Goal: Task Accomplishment & Management: Use online tool/utility

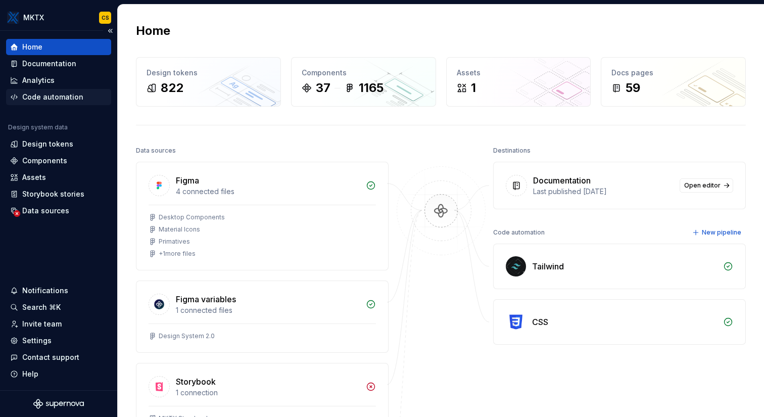
click at [65, 98] on div "Code automation" at bounding box center [52, 97] width 61 height 10
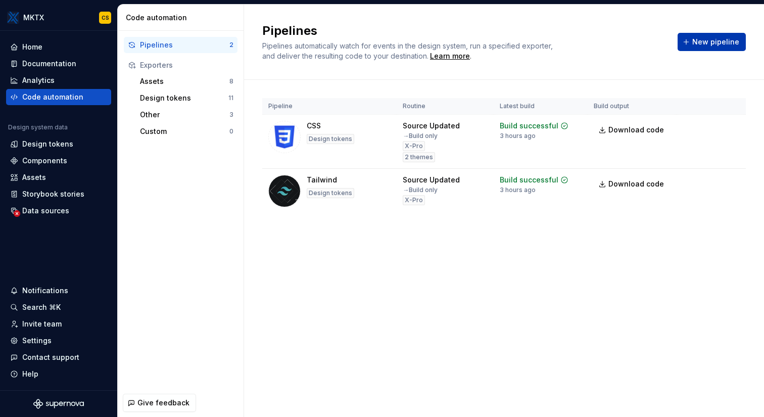
click at [735, 43] on span "New pipeline" at bounding box center [716, 42] width 47 height 10
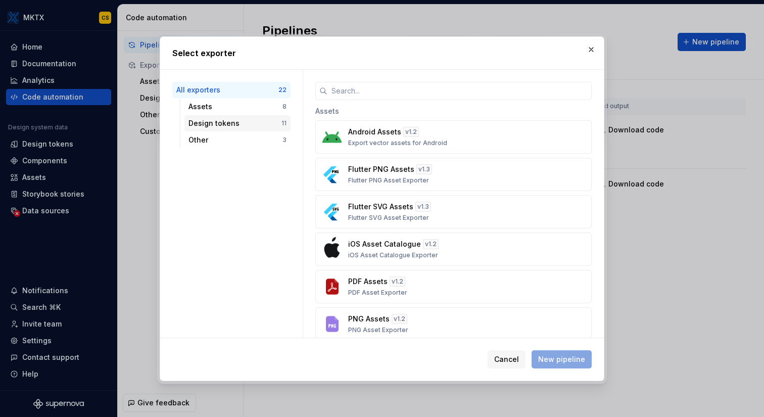
click at [226, 125] on div "Design tokens" at bounding box center [235, 123] width 93 height 10
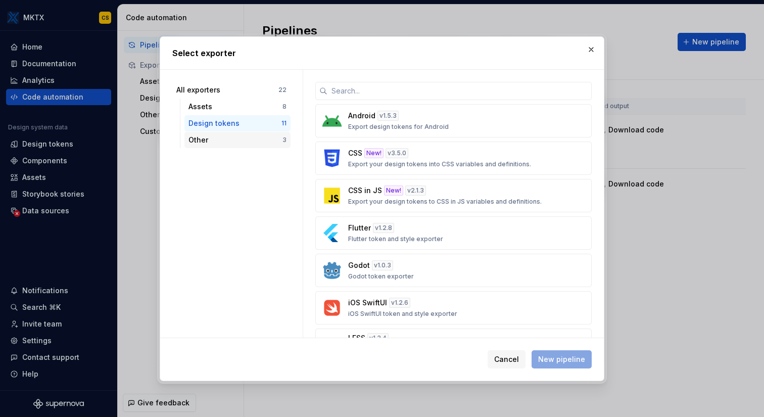
click at [214, 137] on div "Other" at bounding box center [236, 140] width 94 height 10
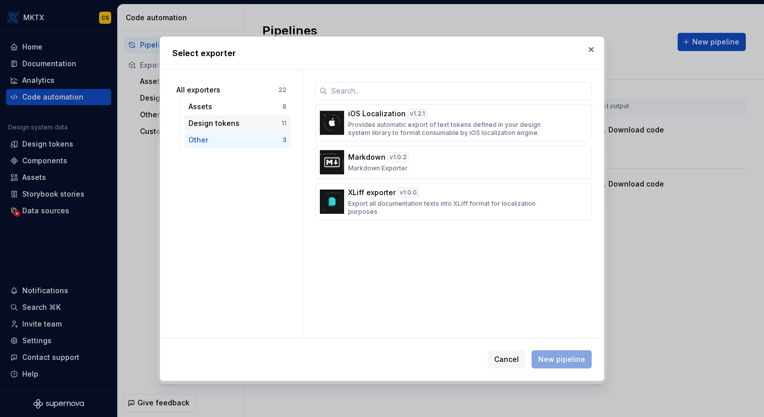
click at [226, 122] on div "Design tokens" at bounding box center [235, 123] width 93 height 10
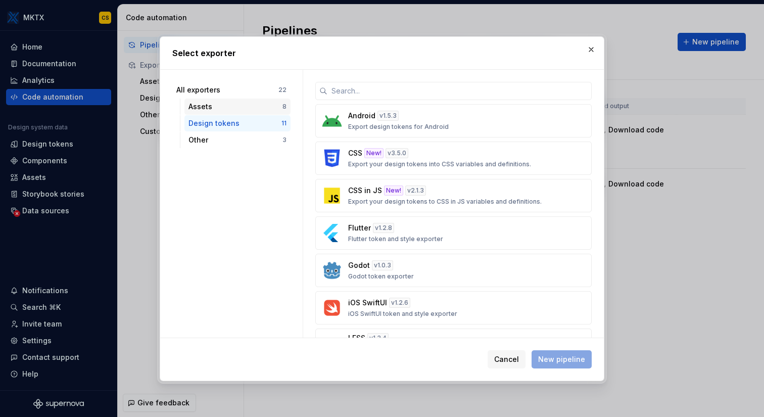
click at [231, 104] on div "Assets" at bounding box center [236, 107] width 94 height 10
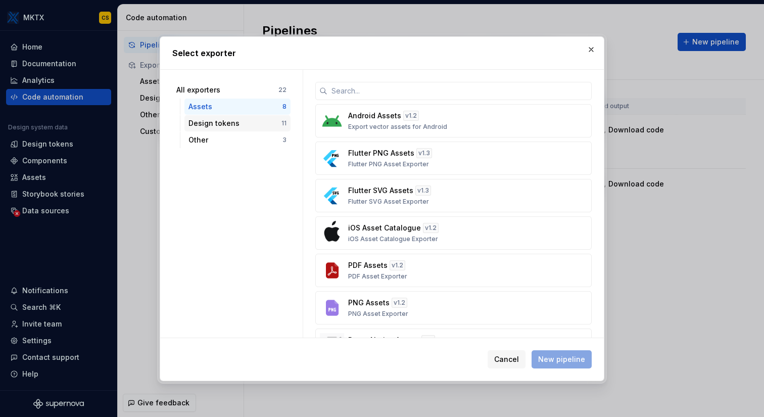
click at [248, 122] on div "Design tokens" at bounding box center [235, 123] width 93 height 10
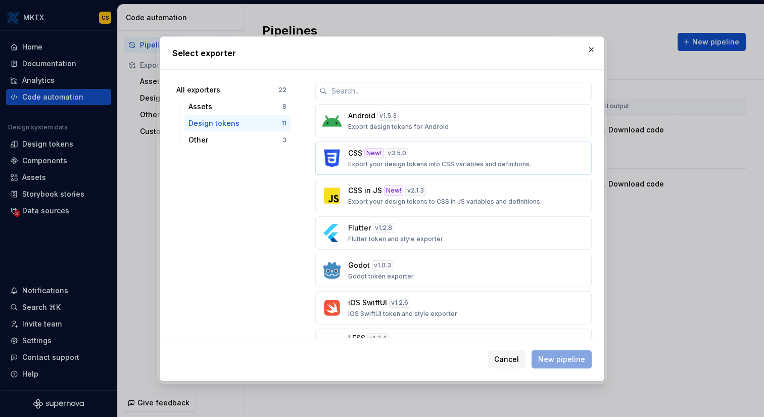
click at [446, 163] on p "Export your design tokens into CSS variables and definitions." at bounding box center [439, 164] width 183 height 8
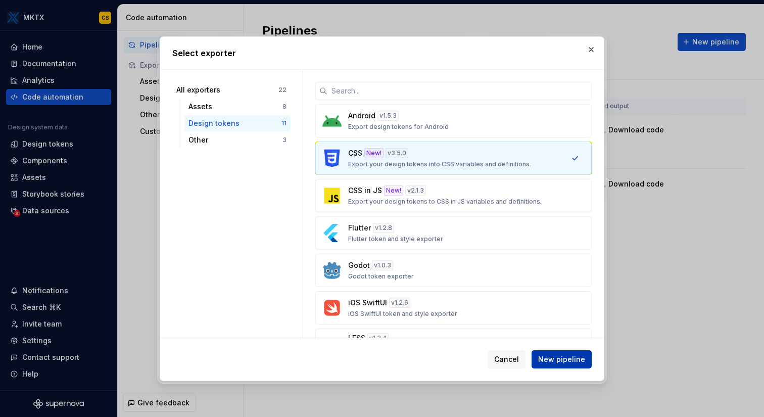
click at [571, 361] on span "New pipeline" at bounding box center [561, 359] width 47 height 10
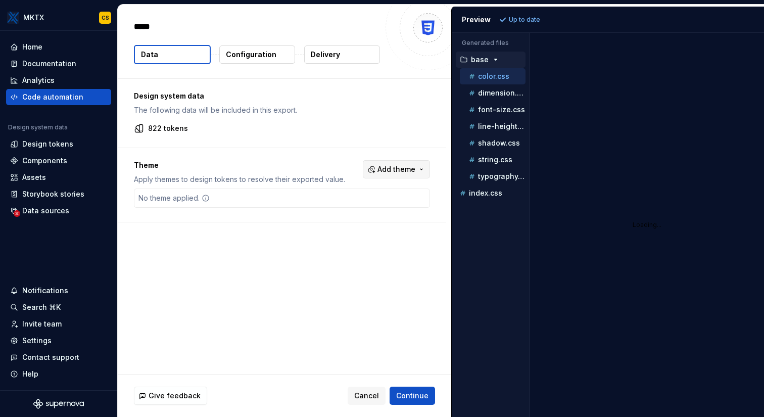
type textarea "*"
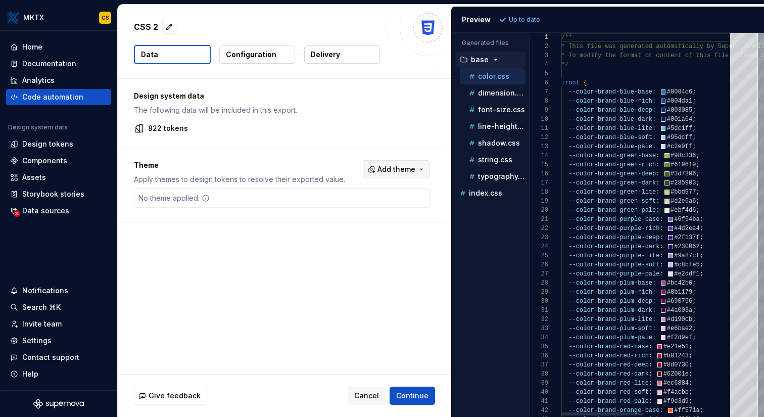
click at [417, 171] on button "Add theme" at bounding box center [396, 169] width 67 height 18
click at [426, 146] on html "MKTX CS Home Documentation Analytics Code automation Design system data Design …" at bounding box center [382, 208] width 764 height 417
click at [261, 60] on button "Configuration" at bounding box center [257, 55] width 76 height 18
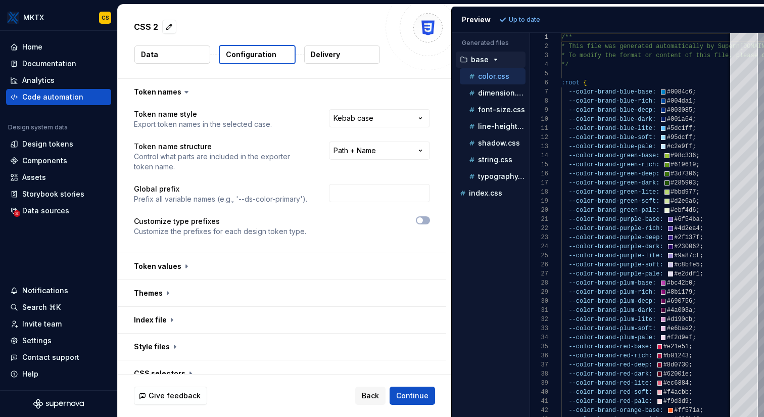
click at [196, 56] on button "Data" at bounding box center [172, 55] width 76 height 18
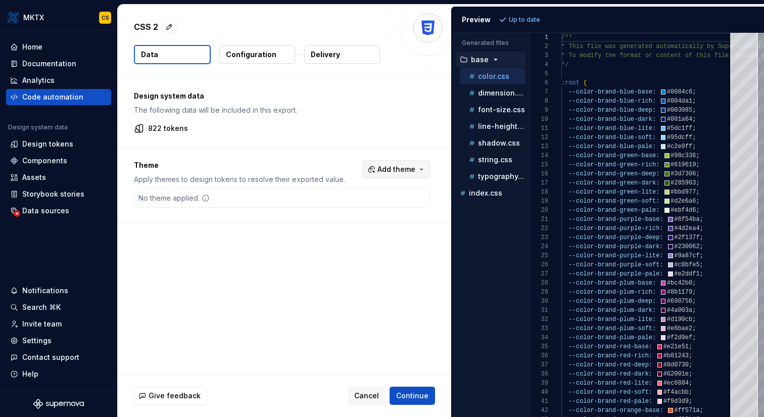
click at [412, 167] on span "Add theme" at bounding box center [397, 169] width 38 height 10
click at [217, 263] on html "MKTX CS Home Documentation Analytics Code automation Design system data Design …" at bounding box center [382, 208] width 764 height 417
click at [375, 396] on span "Cancel" at bounding box center [366, 396] width 25 height 10
